Goal: Check status: Check status

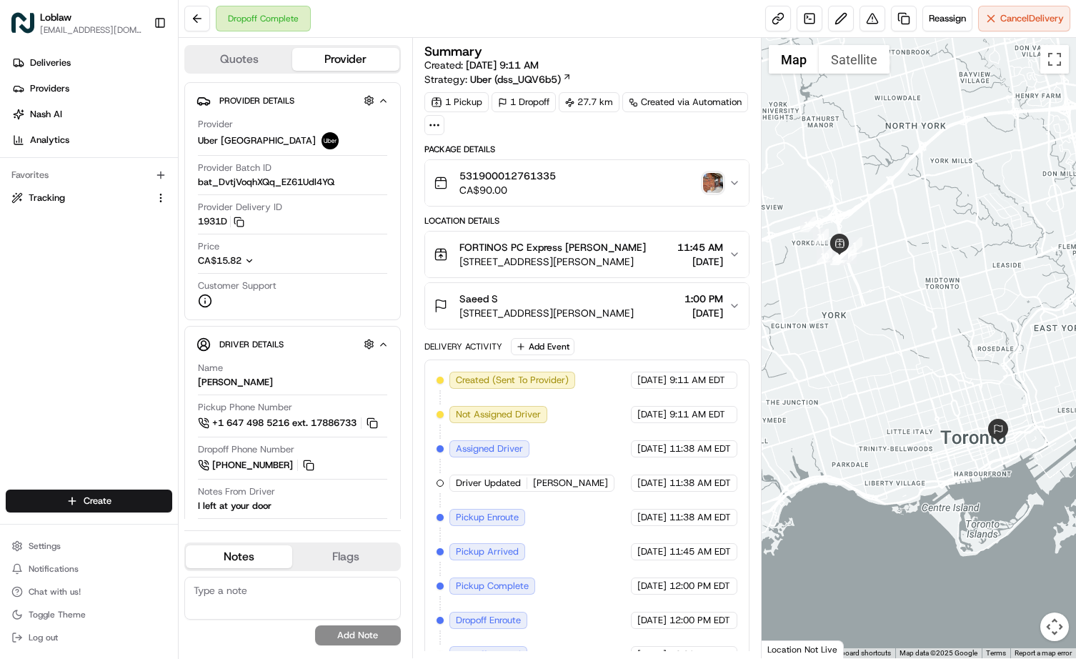
click at [712, 179] on img "button" at bounding box center [713, 183] width 20 height 20
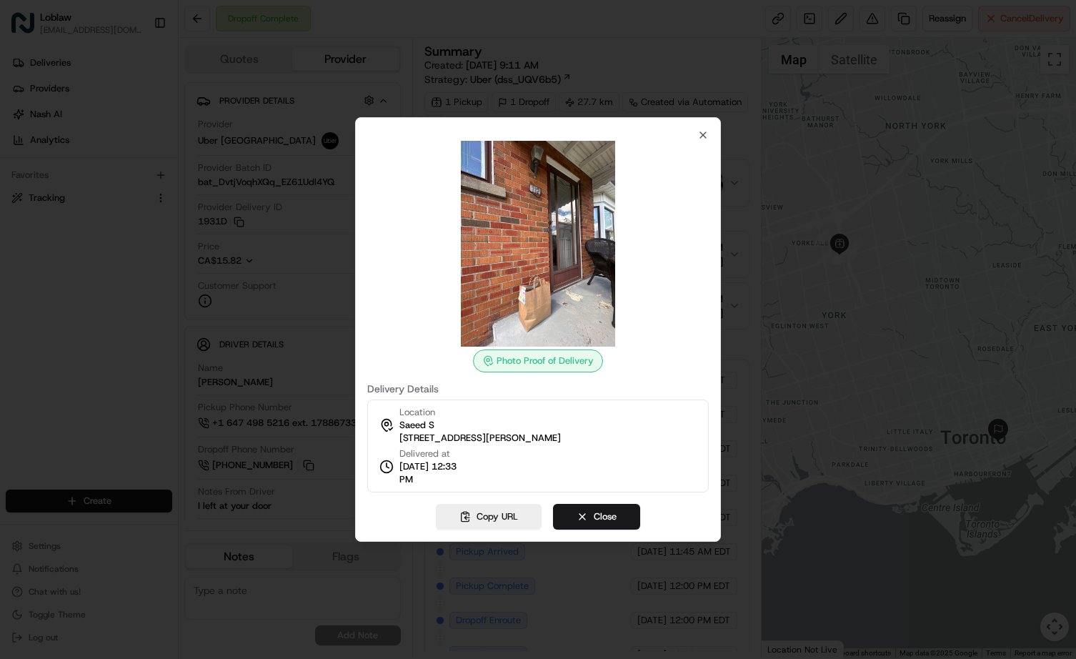
drag, startPoint x: 454, startPoint y: 484, endPoint x: 398, endPoint y: 471, distance: 57.9
click at [398, 471] on div "Delivered at Aug 18 2025 12:33 PM" at bounding box center [422, 466] width 86 height 39
copy span "Aug 18 2025 12:33 PM"
drag, startPoint x: 399, startPoint y: 435, endPoint x: 557, endPoint y: 439, distance: 157.2
click at [557, 439] on span "112 George St #1404, Toronto, ON M8V 2S4, Canada" at bounding box center [479, 438] width 161 height 13
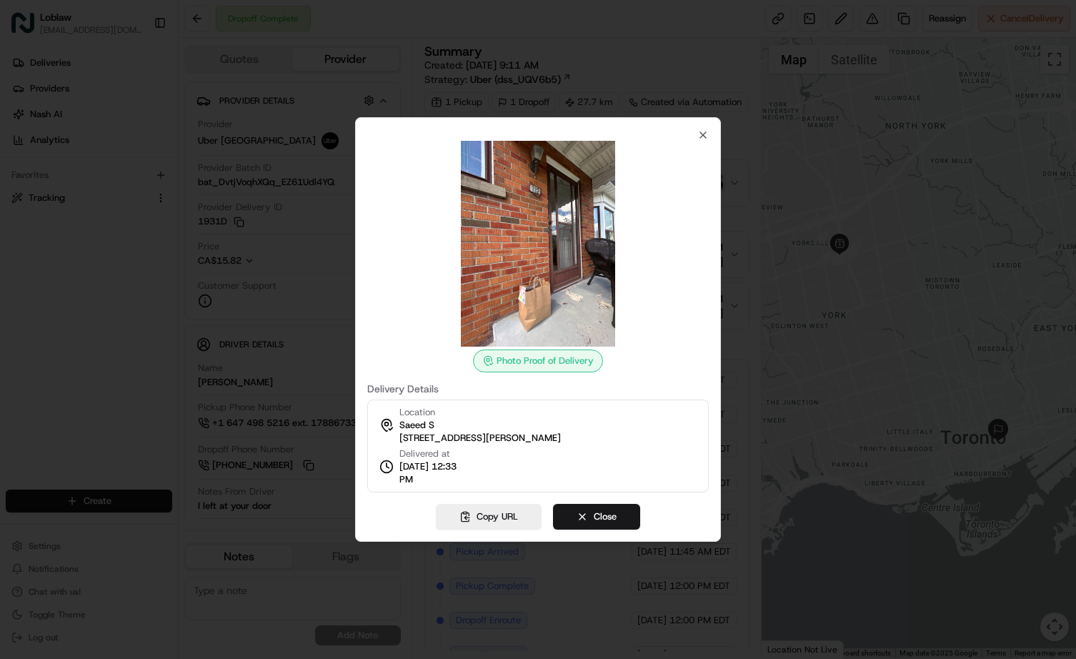
copy span "112 George St #1404, Toronto, ON"
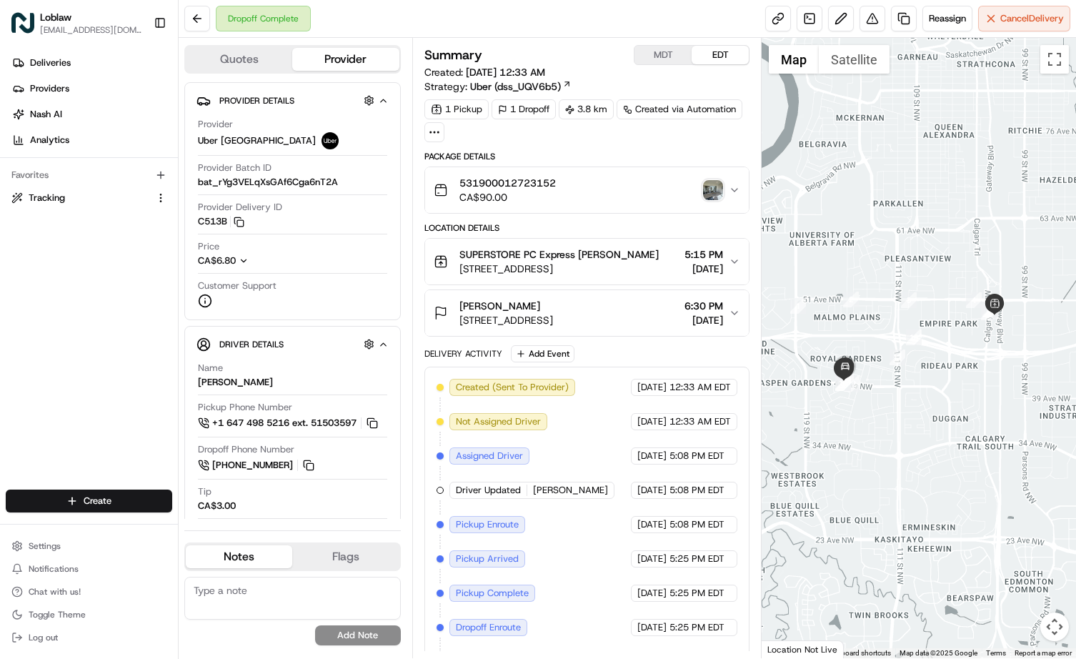
click at [712, 188] on img "button" at bounding box center [713, 190] width 20 height 20
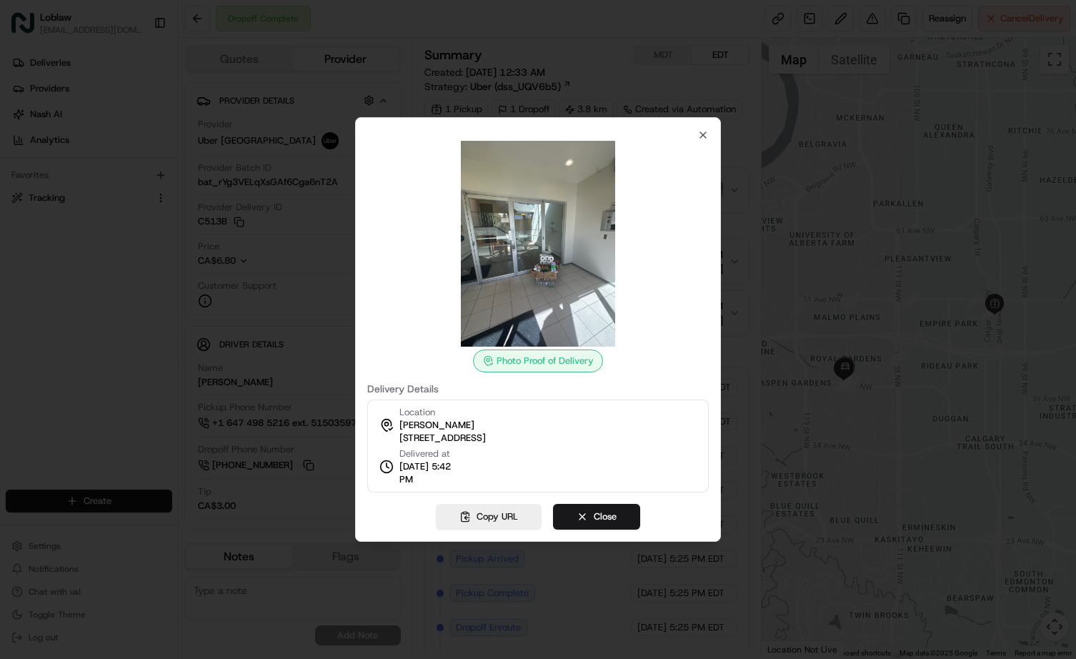
drag, startPoint x: 442, startPoint y: 477, endPoint x: 396, endPoint y: 471, distance: 46.2
click at [396, 471] on div "Delivered at [DATE] 5:42 PM" at bounding box center [422, 466] width 86 height 39
click at [467, 475] on div "Location [PERSON_NAME] [STREET_ADDRESS] Delivered at [DATE] 5:42 PM" at bounding box center [538, 445] width 342 height 93
drag, startPoint x: 441, startPoint y: 479, endPoint x: 402, endPoint y: 469, distance: 40.4
click at [402, 469] on span "[DATE] 5:42 PM" at bounding box center [432, 473] width 66 height 26
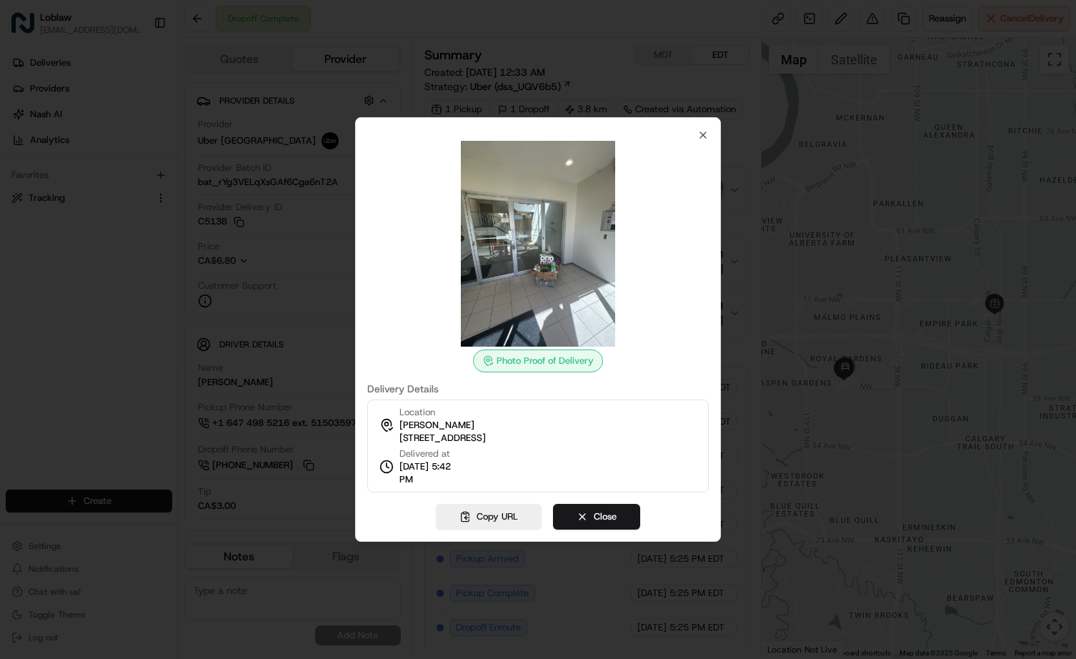
copy span "[DATE] 5:42 PM"
